Goal: Information Seeking & Learning: Learn about a topic

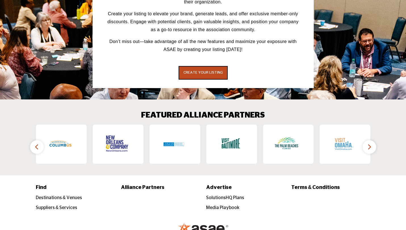
scroll to position [793, 0]
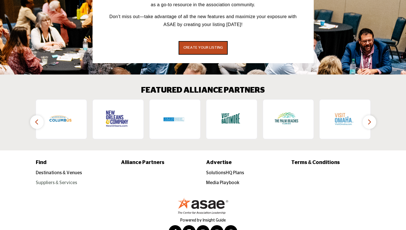
click at [36, 181] on link "Suppliers & Services" at bounding box center [57, 183] width 42 height 5
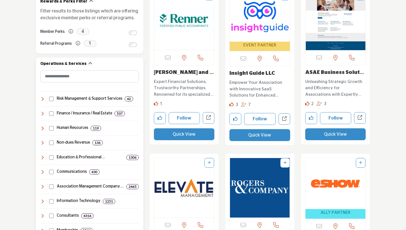
scroll to position [203, 0]
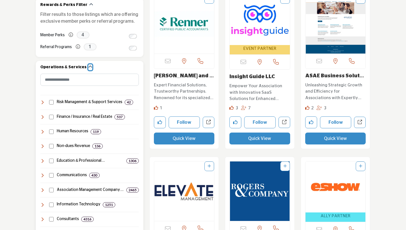
click at [88, 66] on icon "button" at bounding box center [90, 67] width 4 height 4
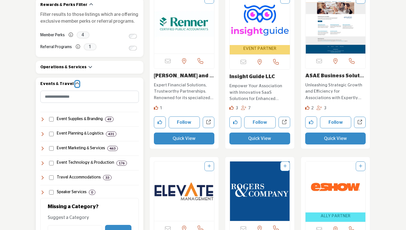
click at [75, 83] on icon "button" at bounding box center [77, 84] width 4 height 4
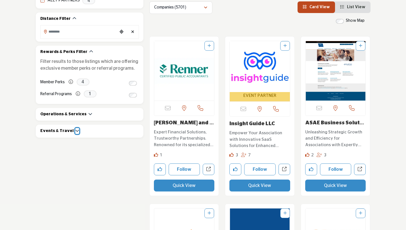
scroll to position [133, 0]
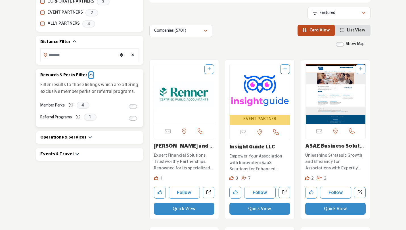
click at [89, 74] on icon "button" at bounding box center [91, 75] width 4 height 4
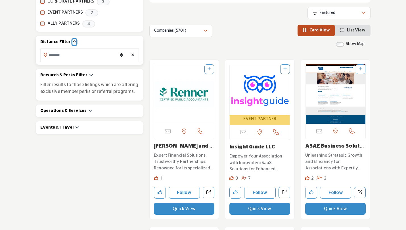
click at [72, 42] on icon "button" at bounding box center [74, 42] width 4 height 4
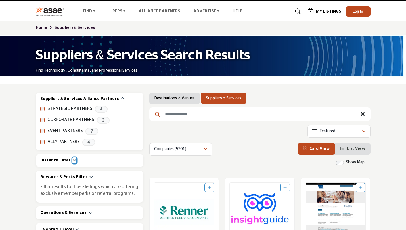
scroll to position [8, 0]
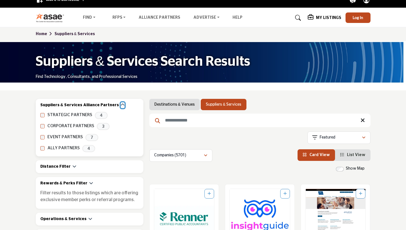
click at [121, 105] on icon "button" at bounding box center [123, 105] width 4 height 4
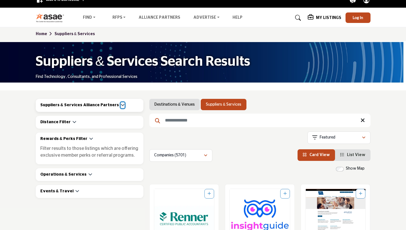
click at [121, 106] on icon "button" at bounding box center [123, 105] width 4 height 4
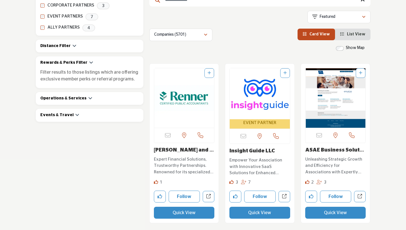
scroll to position [132, 0]
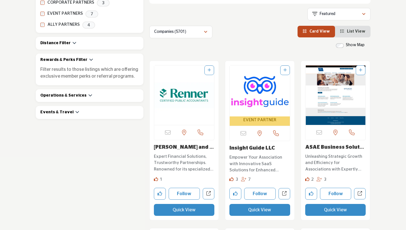
click at [347, 35] on li "List View" at bounding box center [352, 32] width 35 height 12
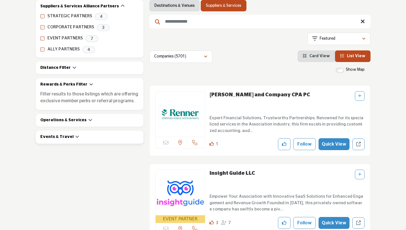
scroll to position [107, 0]
click at [88, 121] on icon "button" at bounding box center [90, 120] width 4 height 4
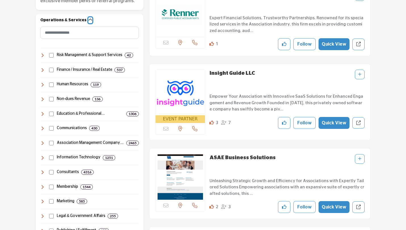
scroll to position [211, 0]
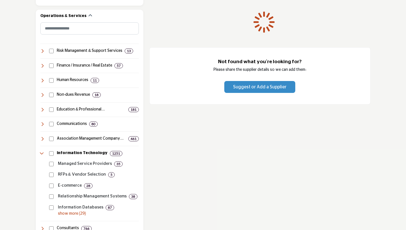
scroll to position [219, 0]
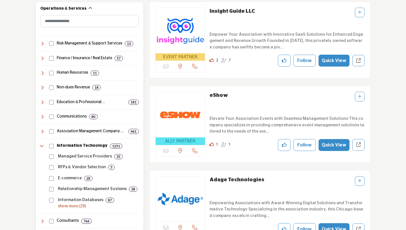
click at [75, 204] on p "show more (29)" at bounding box center [98, 207] width 81 height 6
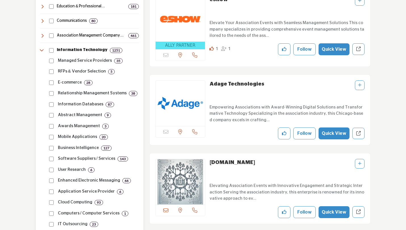
scroll to position [315, 0]
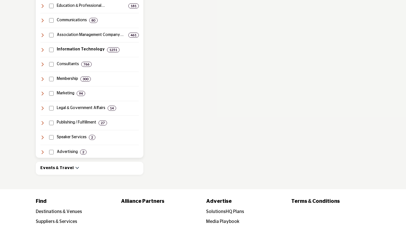
click at [43, 51] on icon at bounding box center [42, 50] width 5 height 5
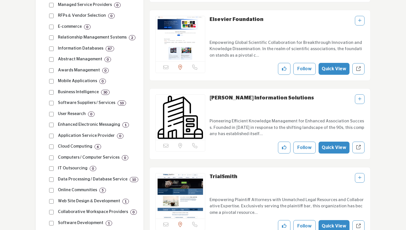
scroll to position [368, 0]
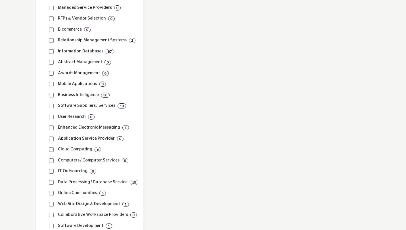
click at [30, 100] on section "Suppliers & Services Alliance Partners STRATEGIC PARTNERS 4 CORPORATE PARTNERS …" at bounding box center [203, 123] width 406 height 784
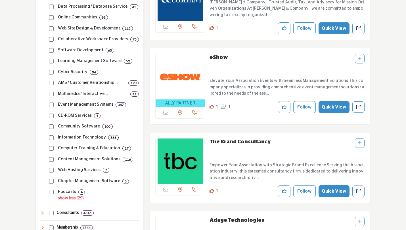
scroll to position [545, 0]
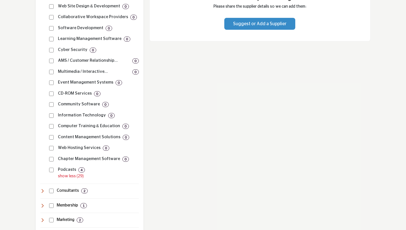
scroll to position [572, 0]
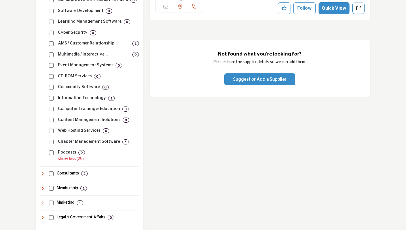
scroll to position [614, 0]
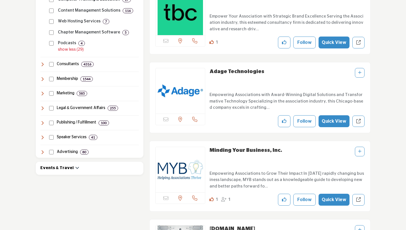
scroll to position [694, 0]
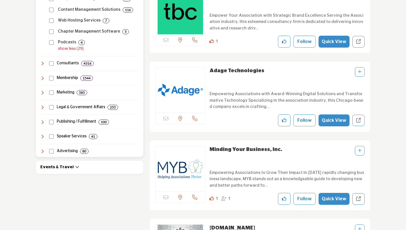
click at [43, 154] on icon at bounding box center [42, 151] width 5 height 5
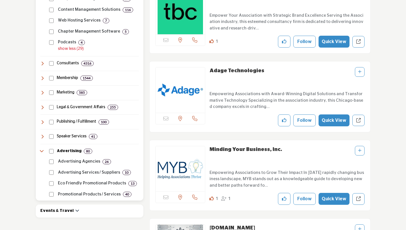
click at [40, 151] on icon at bounding box center [42, 151] width 5 height 5
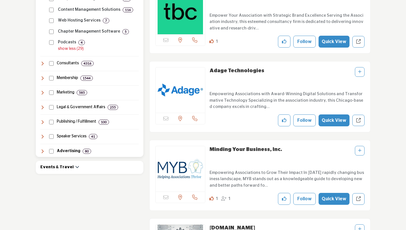
click at [41, 108] on icon at bounding box center [42, 107] width 5 height 5
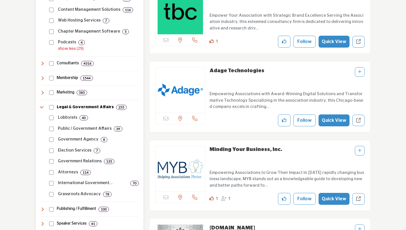
click at [41, 107] on icon at bounding box center [42, 107] width 5 height 5
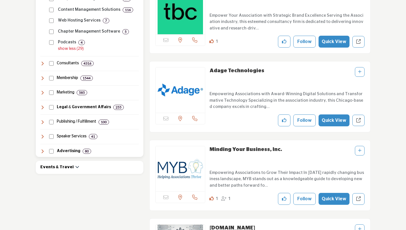
click at [42, 93] on icon at bounding box center [42, 93] width 5 height 5
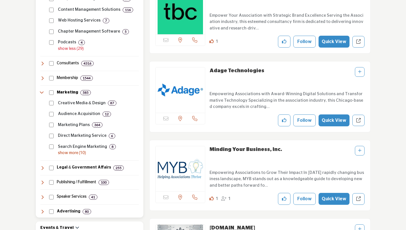
click at [67, 152] on p "show more (10)" at bounding box center [98, 153] width 81 height 6
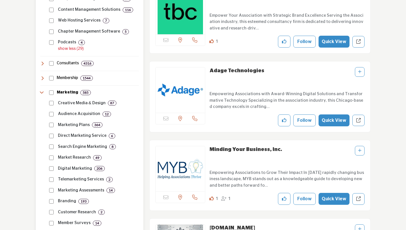
click at [40, 95] on icon at bounding box center [42, 93] width 5 height 5
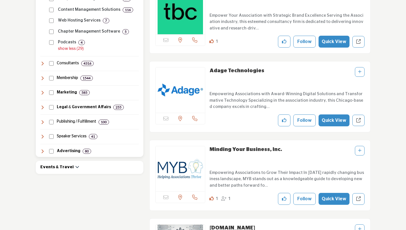
click at [43, 79] on icon at bounding box center [42, 78] width 5 height 5
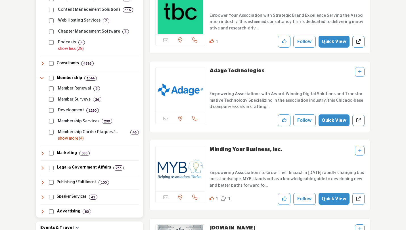
click at [65, 137] on p "show more (4)" at bounding box center [98, 139] width 81 height 6
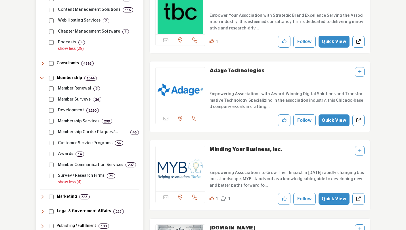
click at [41, 77] on icon at bounding box center [42, 78] width 5 height 5
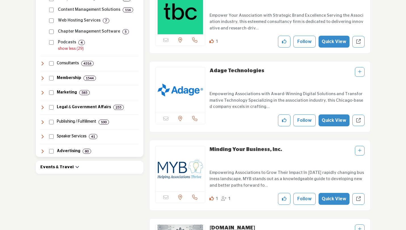
click at [42, 64] on icon at bounding box center [42, 63] width 5 height 5
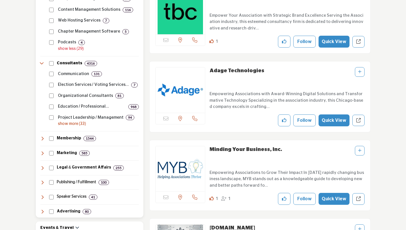
click at [66, 123] on p "show more (33)" at bounding box center [98, 124] width 81 height 6
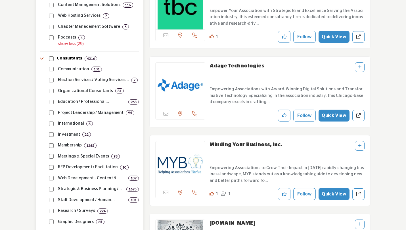
scroll to position [696, 0]
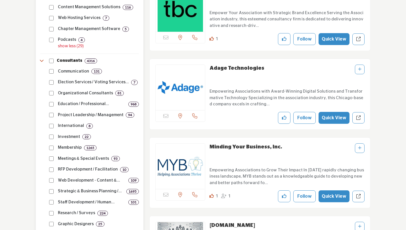
click at [41, 63] on icon at bounding box center [42, 61] width 5 height 5
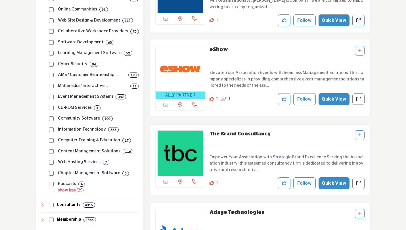
scroll to position [550, 0]
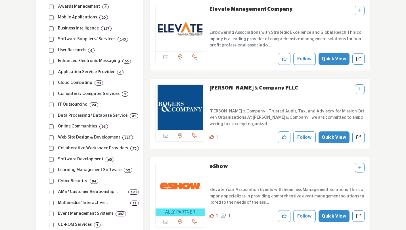
scroll to position [431, 0]
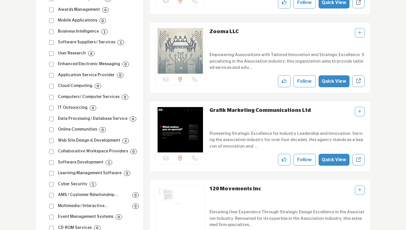
click at [26, 108] on section "Suppliers & Services Alliance Partners STRATEGIC PARTNERS 4 CORPORATE PARTNERS …" at bounding box center [203, 59] width 406 height 784
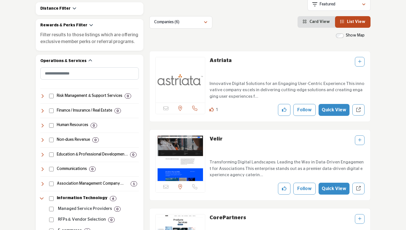
scroll to position [166, 0]
click at [43, 198] on icon at bounding box center [42, 199] width 5 height 5
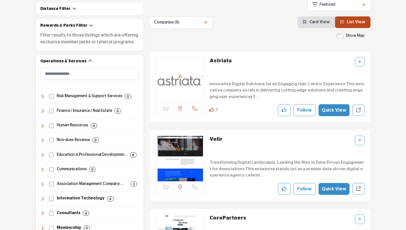
click at [50, 196] on div "Information Technology 6" at bounding box center [89, 197] width 98 height 11
click at [42, 183] on icon at bounding box center [42, 184] width 5 height 5
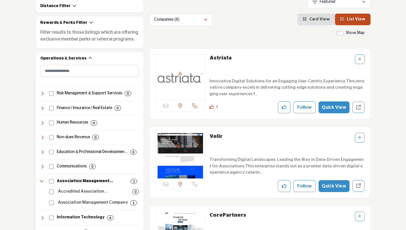
scroll to position [171, 0]
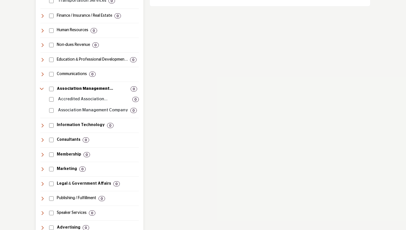
scroll to position [299, 0]
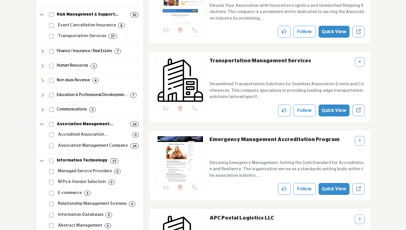
scroll to position [241, 0]
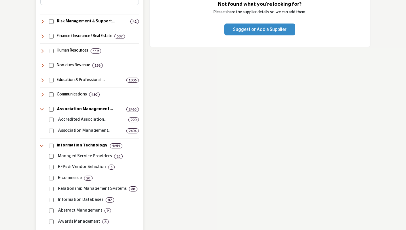
click at [41, 109] on icon at bounding box center [42, 109] width 5 height 5
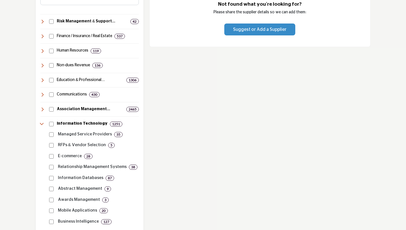
click at [42, 124] on icon at bounding box center [42, 124] width 5 height 5
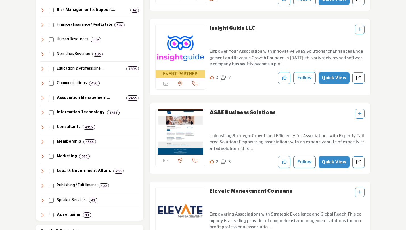
scroll to position [248, 0]
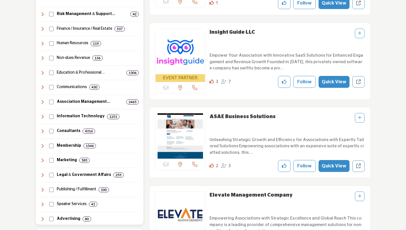
click at [42, 89] on icon at bounding box center [42, 87] width 5 height 5
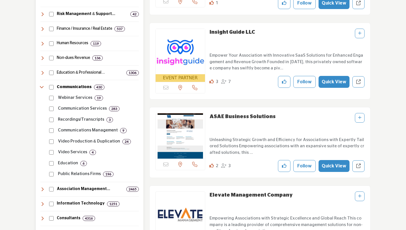
click at [42, 88] on icon at bounding box center [42, 87] width 5 height 5
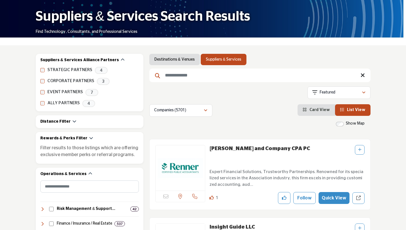
scroll to position [56, 0]
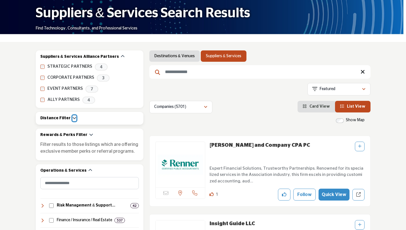
click at [72, 117] on icon "button" at bounding box center [74, 118] width 4 height 4
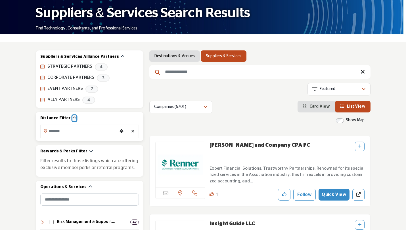
click at [72, 119] on icon "button" at bounding box center [74, 118] width 4 height 4
